Goal: Use online tool/utility: Utilize a website feature to perform a specific function

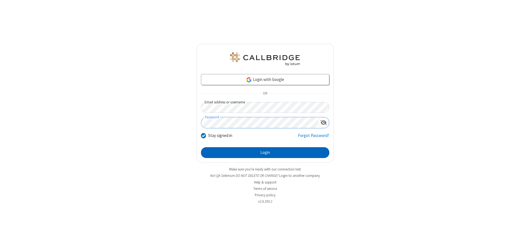
click at [265, 153] on button "Login" at bounding box center [265, 152] width 128 height 11
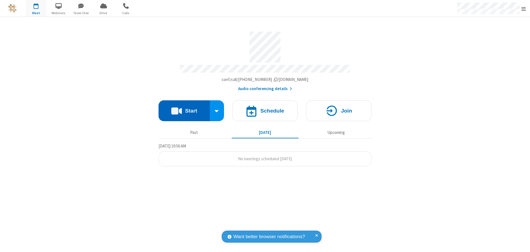
click at [184, 109] on button "Start" at bounding box center [184, 110] width 51 height 21
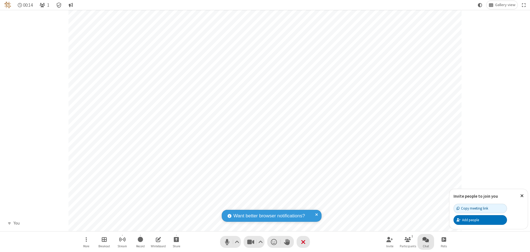
click at [426, 239] on span "Open chat" at bounding box center [426, 239] width 7 height 7
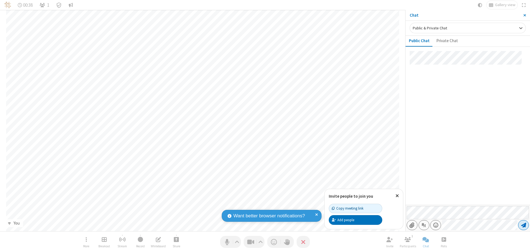
click at [524, 225] on span "Send message" at bounding box center [523, 225] width 5 height 6
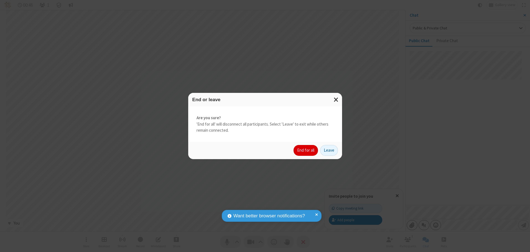
click at [306, 150] on button "End for all" at bounding box center [306, 150] width 24 height 11
